Goal: Information Seeking & Learning: Compare options

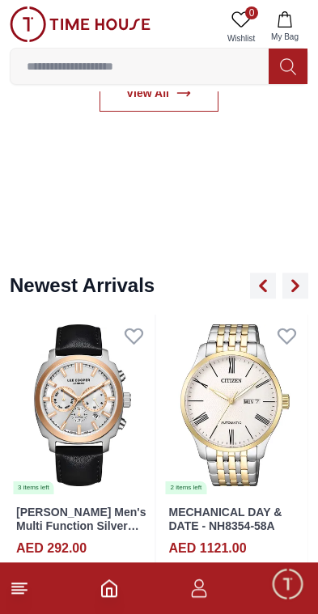
scroll to position [1024, 0]
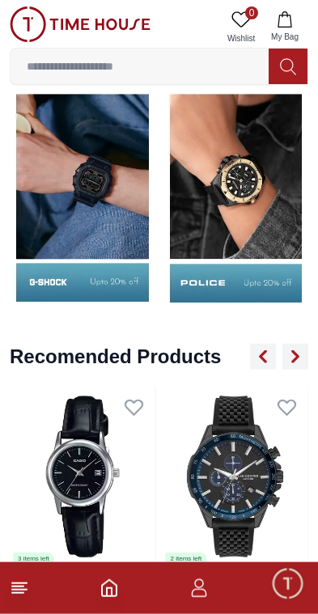
click at [205, 597] on icon "button" at bounding box center [198, 587] width 19 height 19
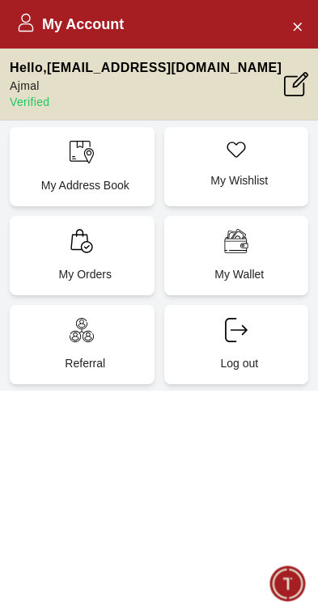
click at [116, 252] on div "My Orders" at bounding box center [82, 255] width 145 height 79
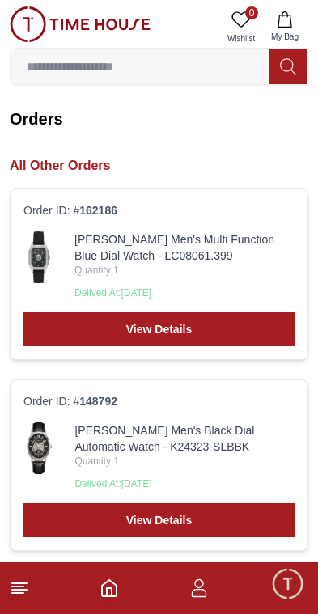
click at [113, 590] on icon "Home" at bounding box center [108, 587] width 19 height 19
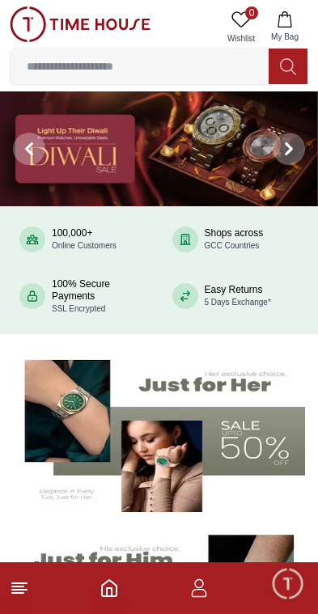
click at [229, 156] on img at bounding box center [159, 148] width 318 height 115
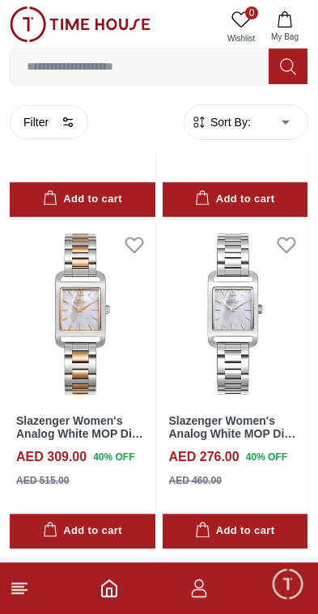
scroll to position [5741, 0]
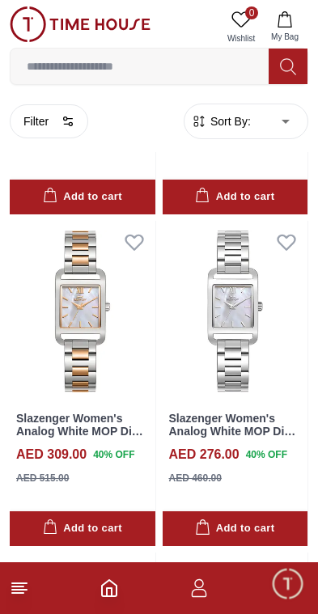
click at [103, 592] on icon "Home" at bounding box center [108, 587] width 19 height 19
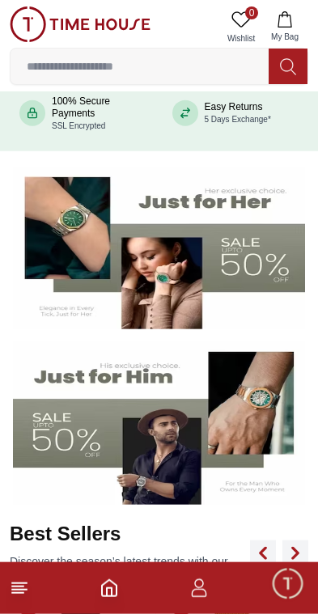
scroll to position [184, 0]
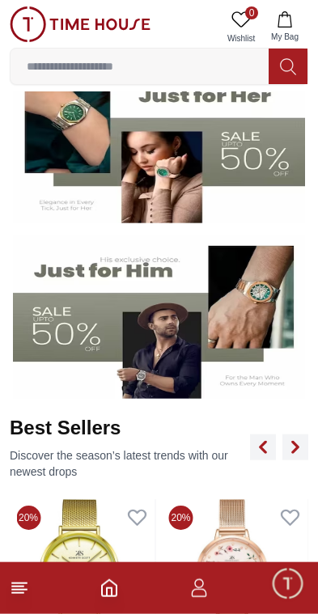
click at [99, 335] on img at bounding box center [159, 317] width 292 height 163
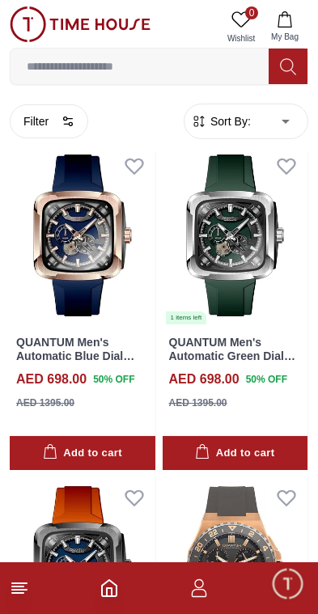
scroll to position [4033, 0]
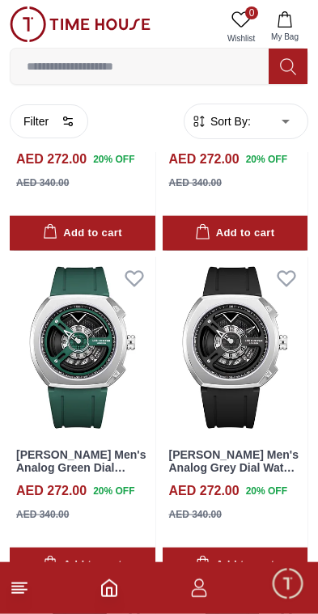
scroll to position [10225, 0]
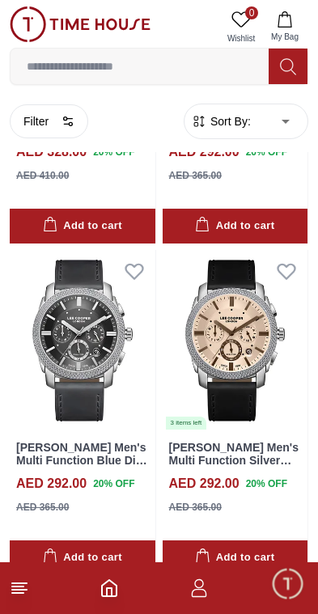
scroll to position [19200, 0]
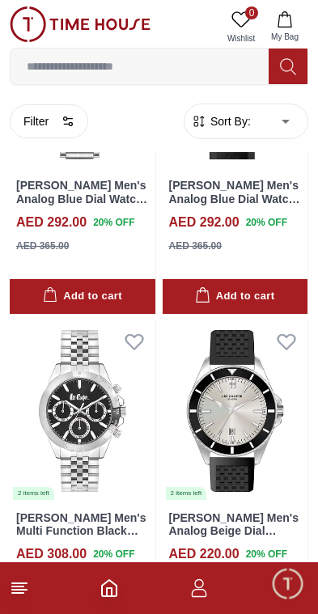
scroll to position [22441, 0]
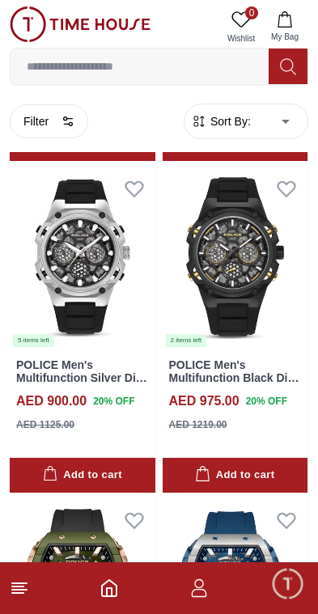
scroll to position [29878, 0]
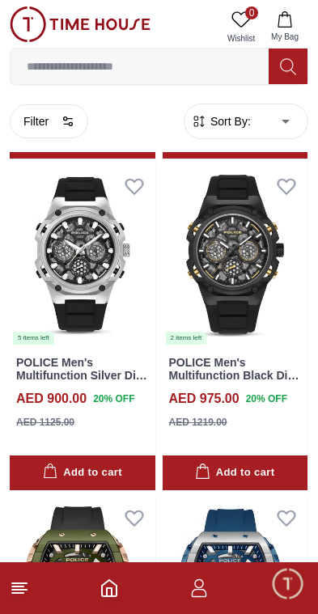
click at [206, 596] on icon "button" at bounding box center [199, 593] width 15 height 8
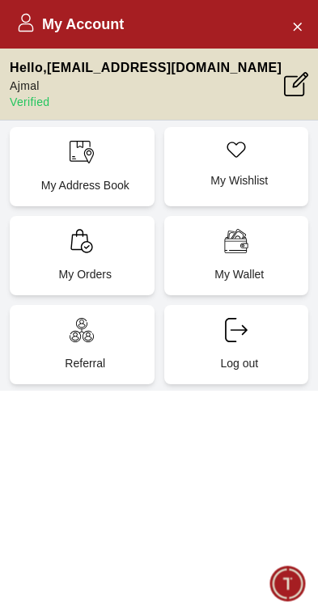
click at [104, 247] on div "My Orders" at bounding box center [82, 255] width 145 height 79
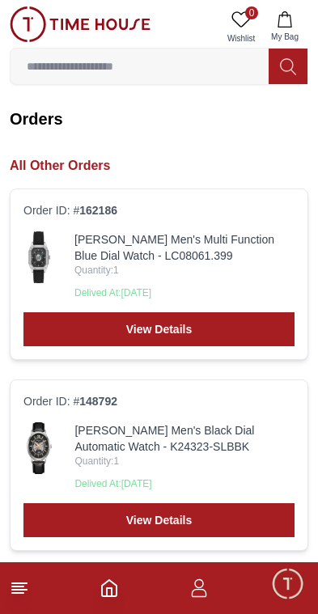
click at [40, 252] on img at bounding box center [39, 257] width 32 height 52
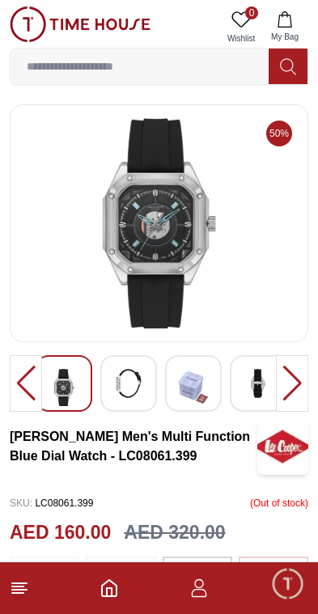
click at [112, 589] on polyline "Home" at bounding box center [109, 592] width 5 height 8
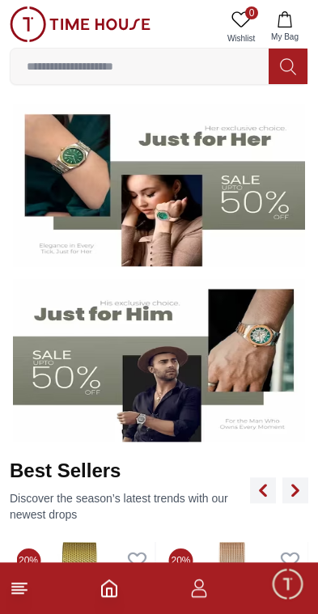
scroll to position [246, 0]
click at [28, 584] on icon at bounding box center [19, 587] width 19 height 19
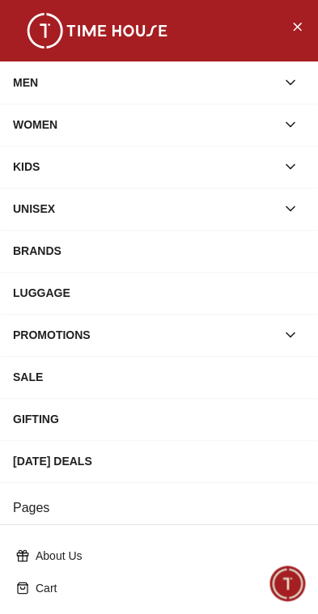
click at [222, 247] on div "BRANDS" at bounding box center [159, 250] width 292 height 29
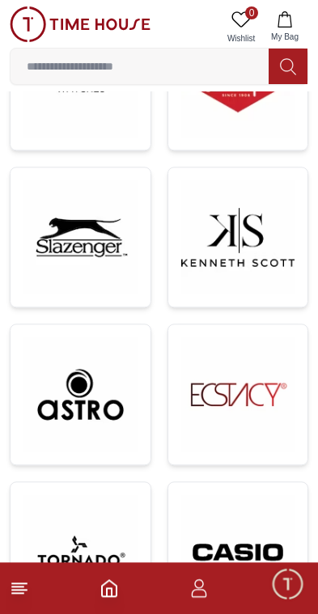
click at [277, 235] on img at bounding box center [238, 237] width 114 height 114
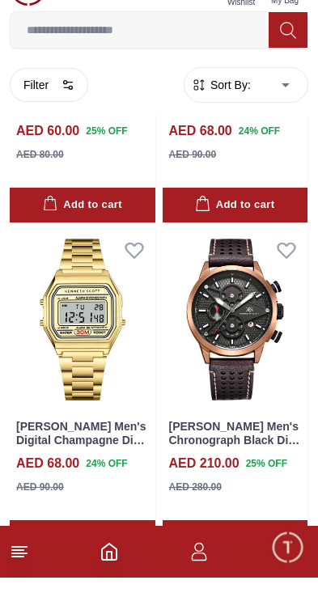
scroll to position [3330, 0]
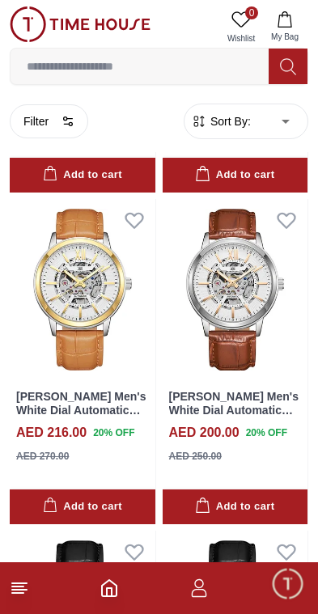
scroll to position [15372, 0]
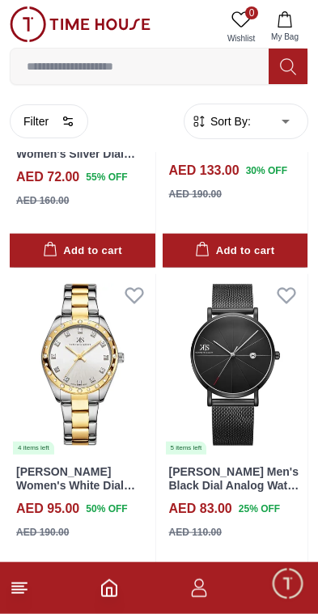
scroll to position [30235, 0]
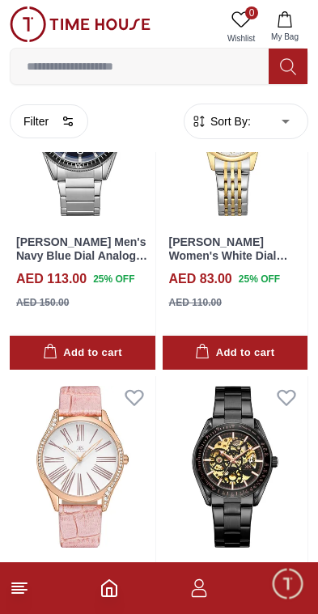
scroll to position [33449, 0]
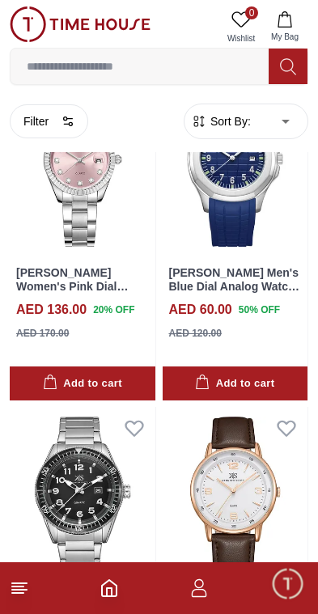
scroll to position [36746, 0]
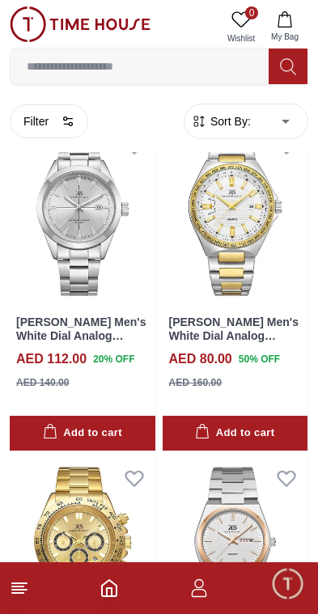
scroll to position [40019, 0]
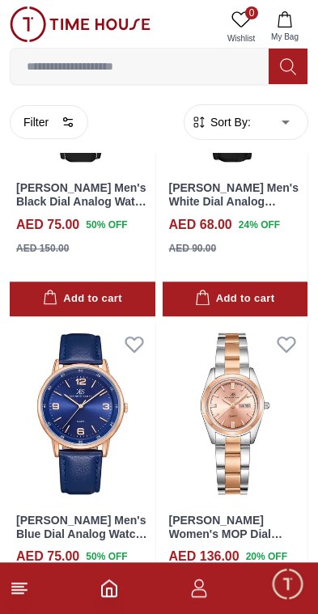
scroll to position [44468, 0]
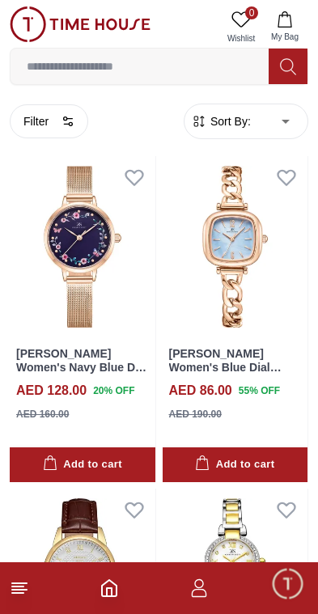
scroll to position [56925, 0]
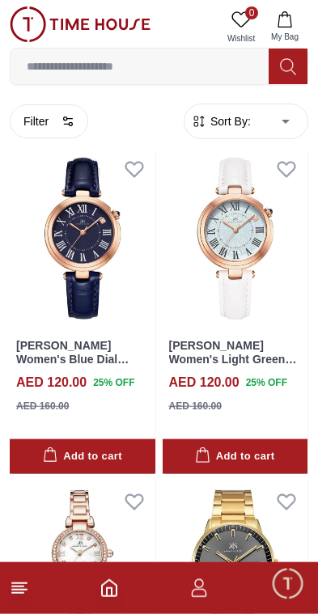
scroll to position [62061, 0]
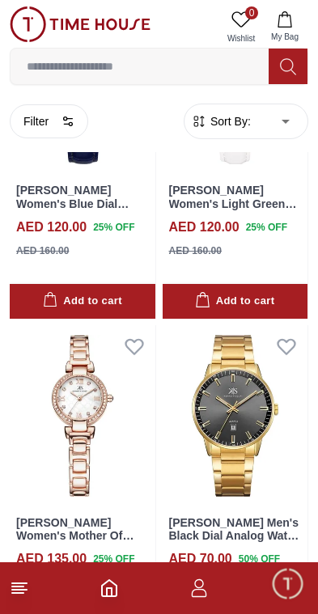
click at [23, 593] on line at bounding box center [17, 593] width 11 height 0
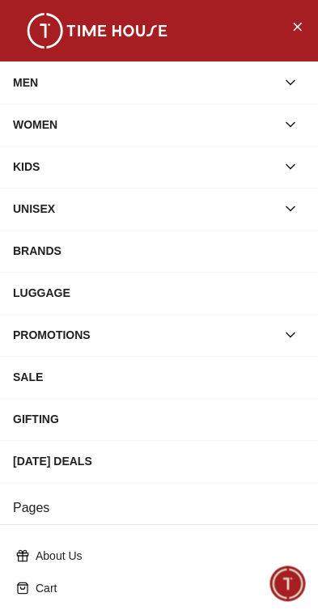
click at [229, 219] on div "UNISEX" at bounding box center [144, 208] width 263 height 29
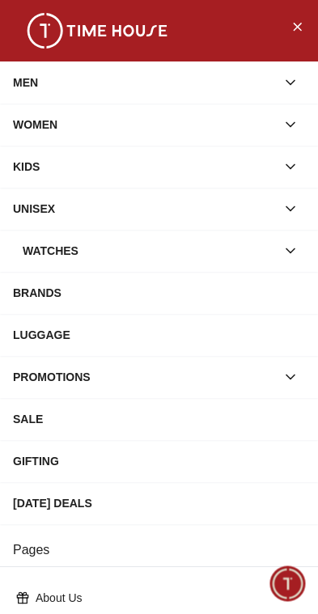
click at [200, 298] on div "BRANDS" at bounding box center [159, 292] width 292 height 29
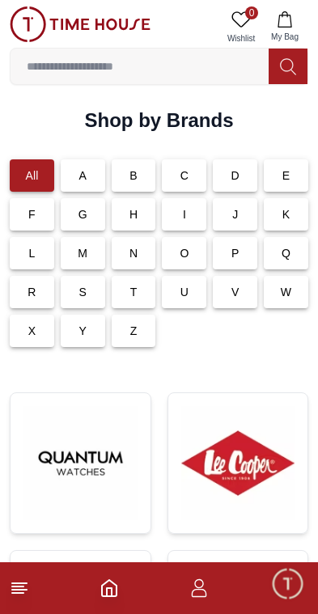
click at [249, 462] on img at bounding box center [238, 463] width 114 height 114
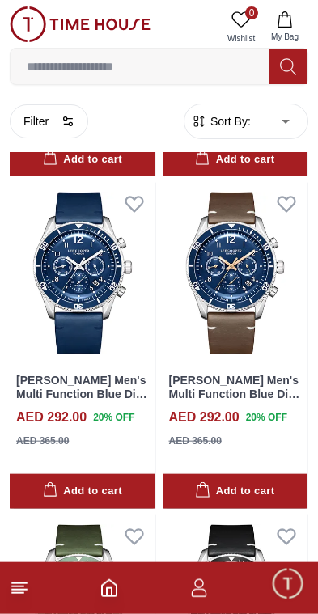
scroll to position [2748, 0]
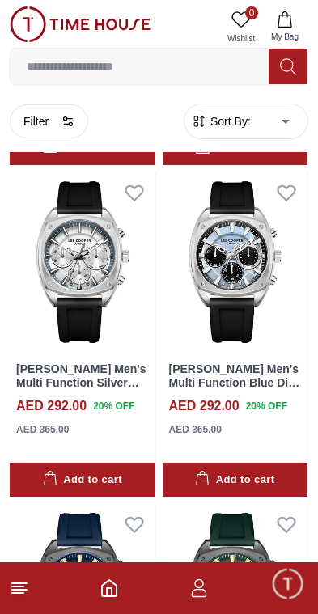
scroll to position [5753, 0]
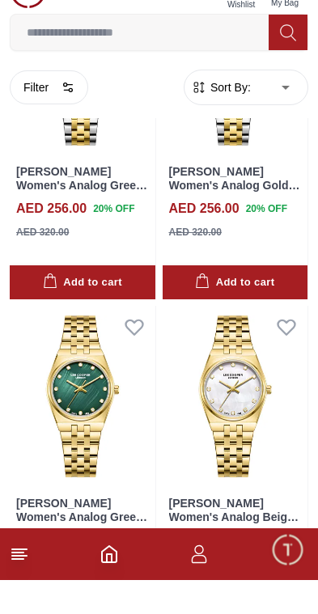
scroll to position [13211, 0]
